Goal: Navigation & Orientation: Find specific page/section

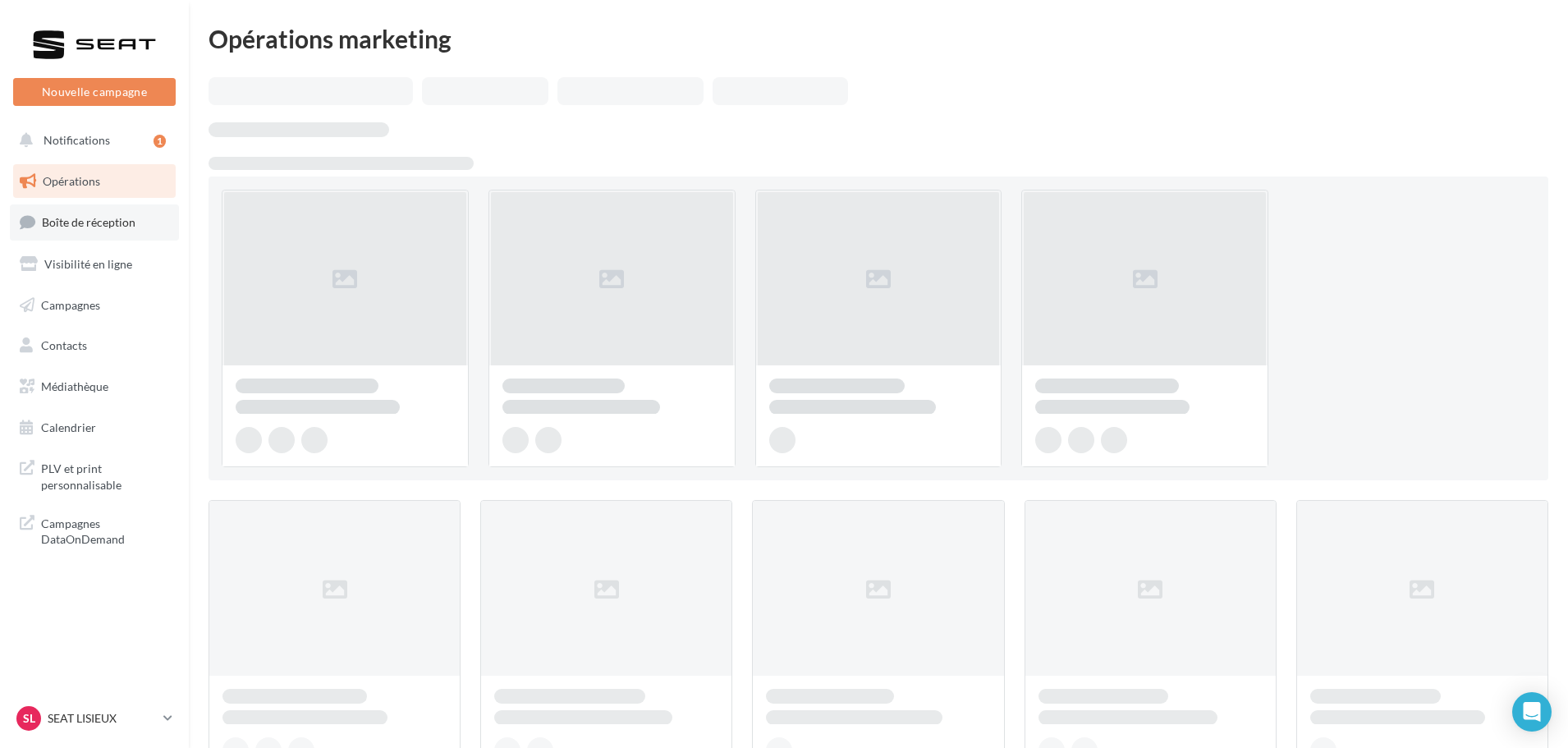
click at [92, 232] on link "Boîte de réception" at bounding box center [94, 222] width 169 height 35
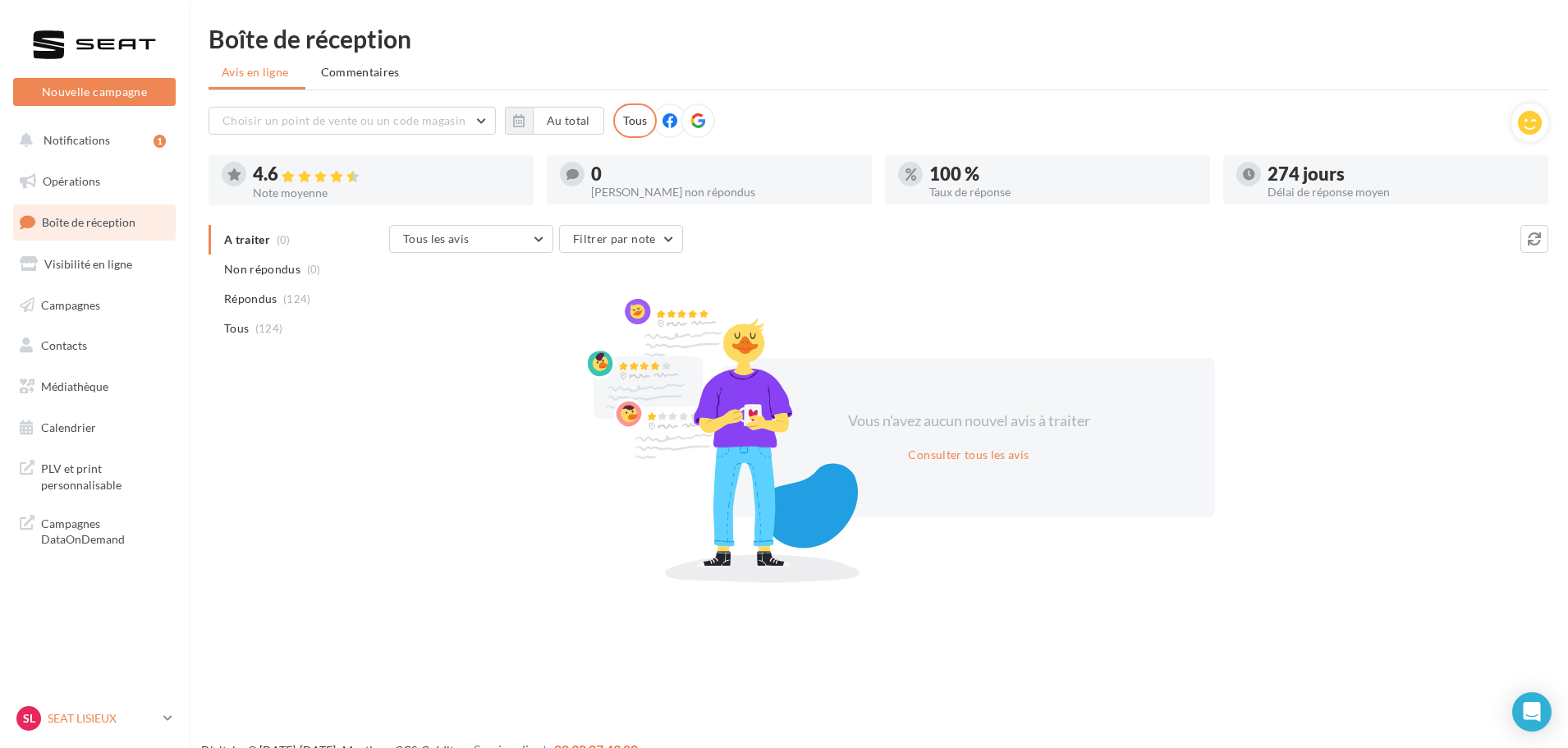
click at [69, 720] on p "SEAT LISIEUX" at bounding box center [102, 718] width 109 height 16
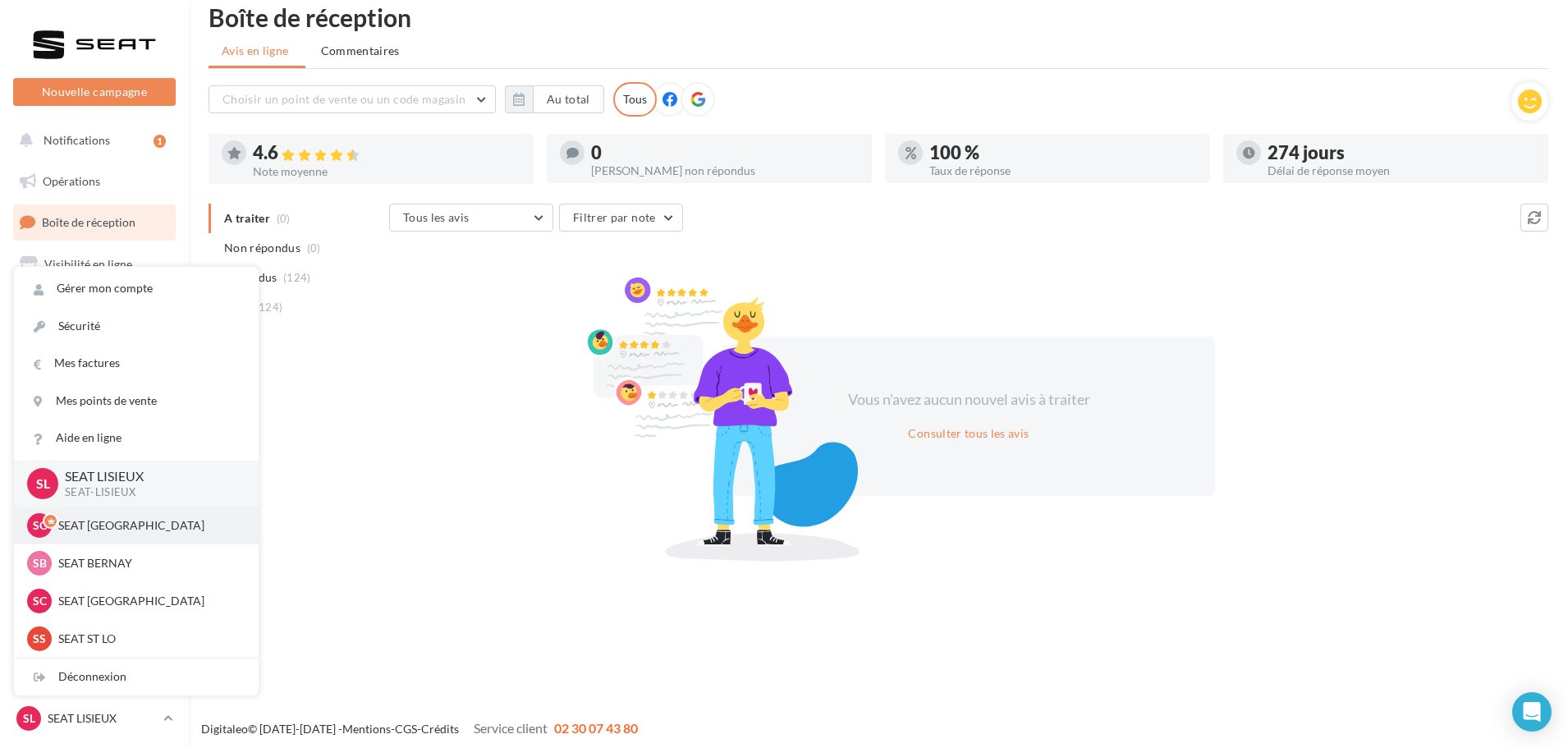
scroll to position [27, 0]
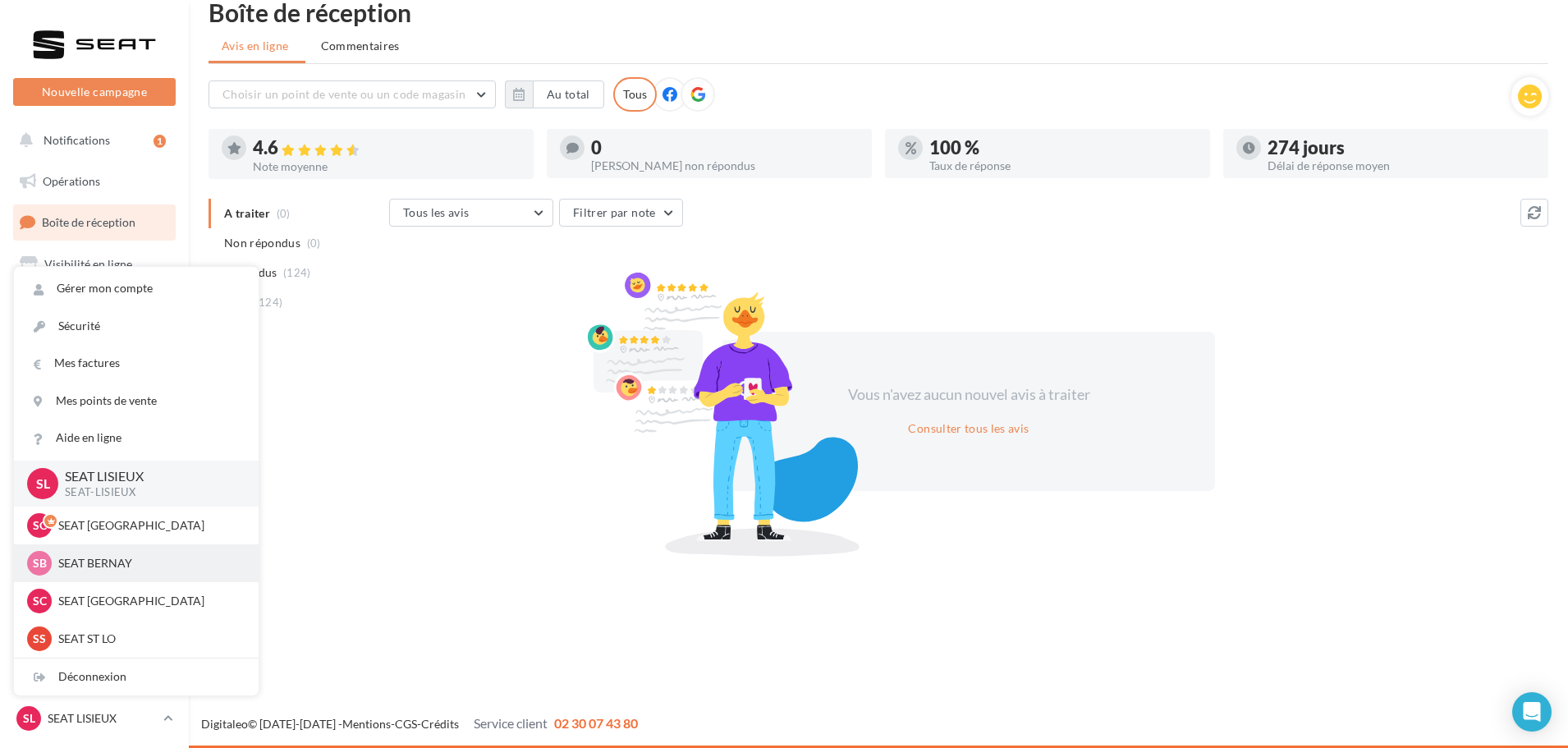
click at [111, 560] on p "SEAT BERNAY" at bounding box center [148, 563] width 181 height 16
